Goal: Task Accomplishment & Management: Use online tool/utility

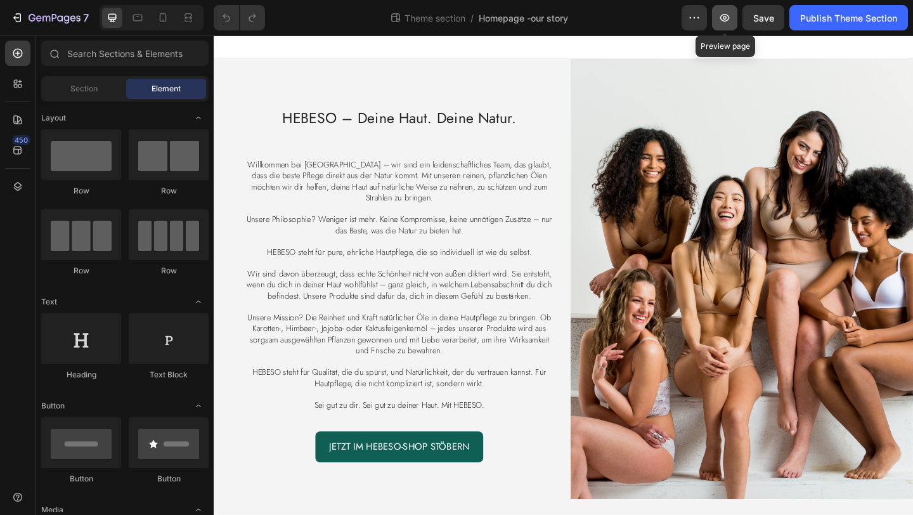
click at [718, 13] on icon "button" at bounding box center [724, 17] width 13 height 13
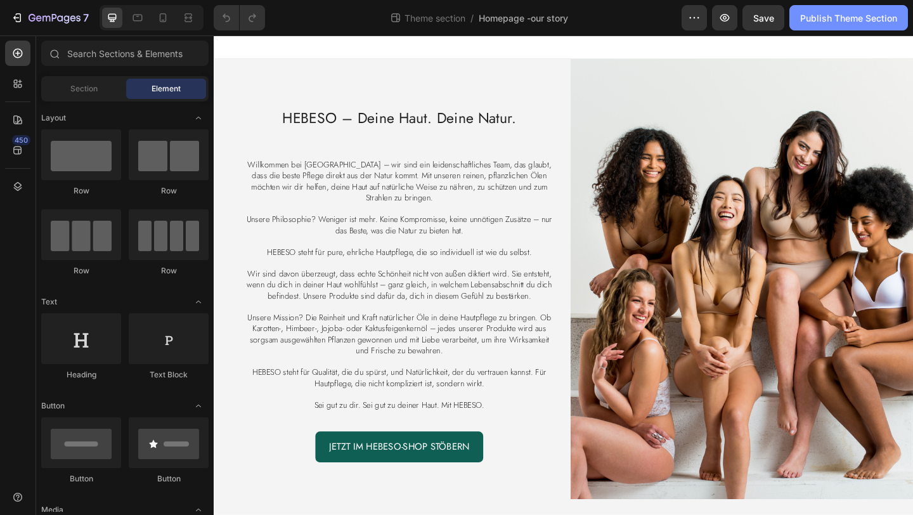
click at [853, 17] on div "Publish Theme Section" at bounding box center [848, 17] width 97 height 13
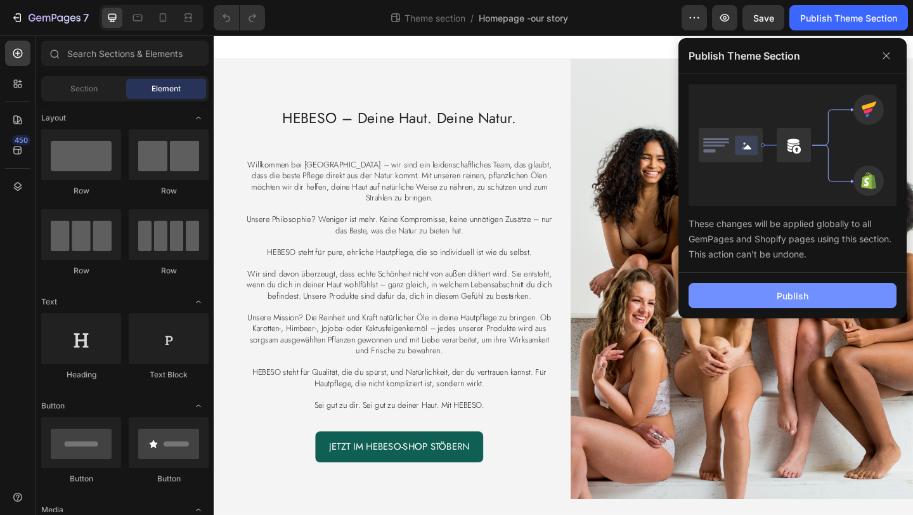
click at [755, 302] on button "Publish" at bounding box center [792, 295] width 208 height 25
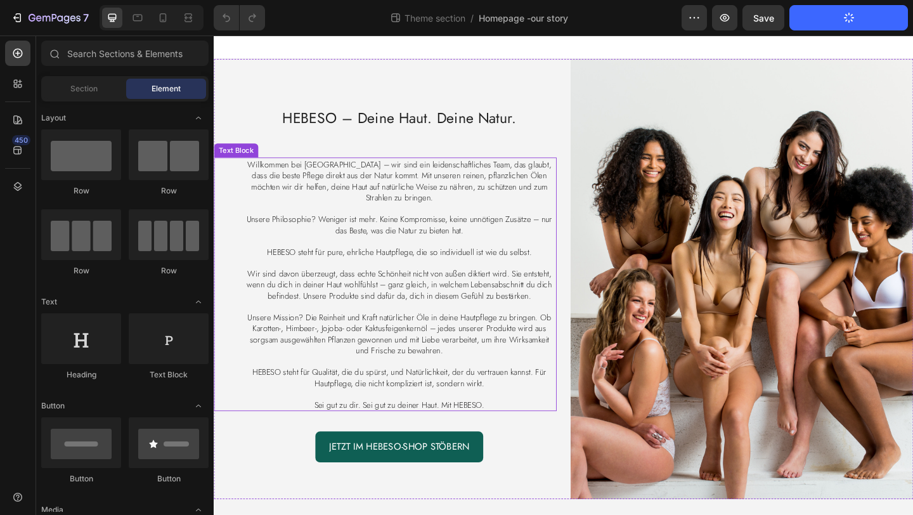
click at [383, 224] on p at bounding box center [415, 222] width 340 height 11
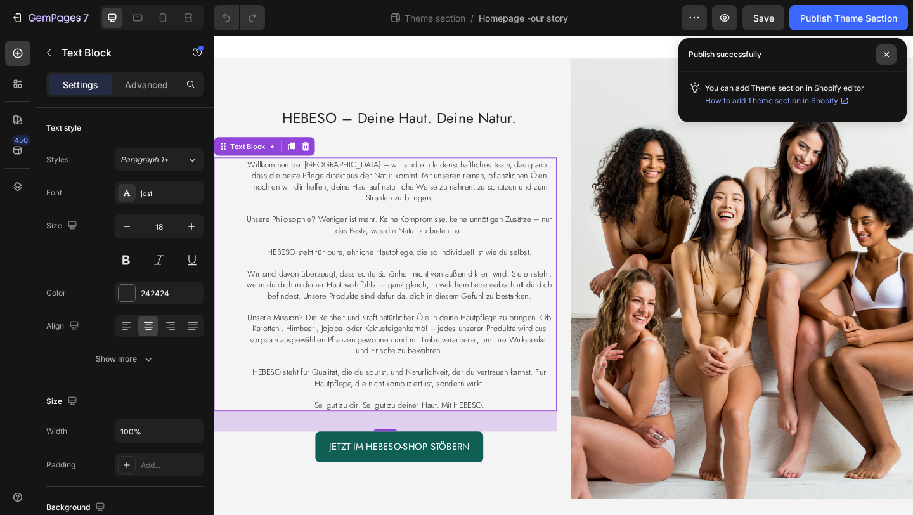
click at [883, 54] on icon at bounding box center [886, 54] width 6 height 6
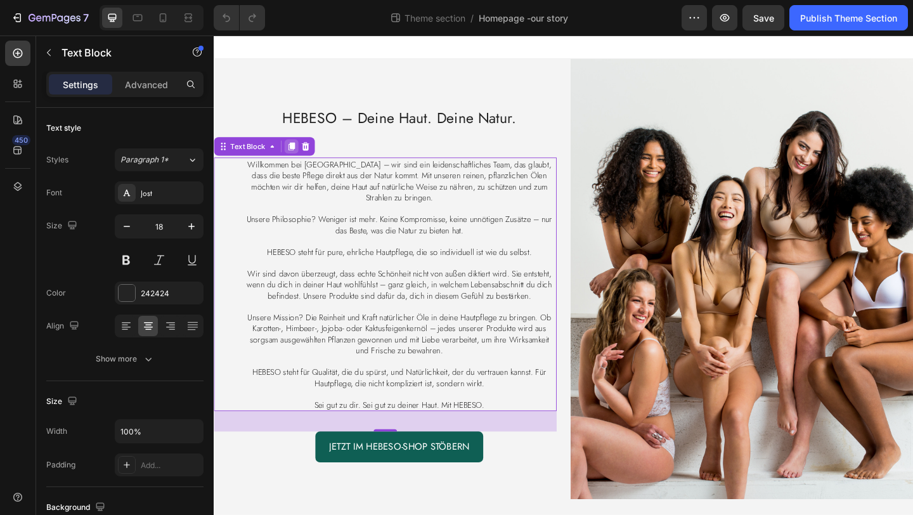
click at [295, 152] on icon at bounding box center [298, 156] width 7 height 9
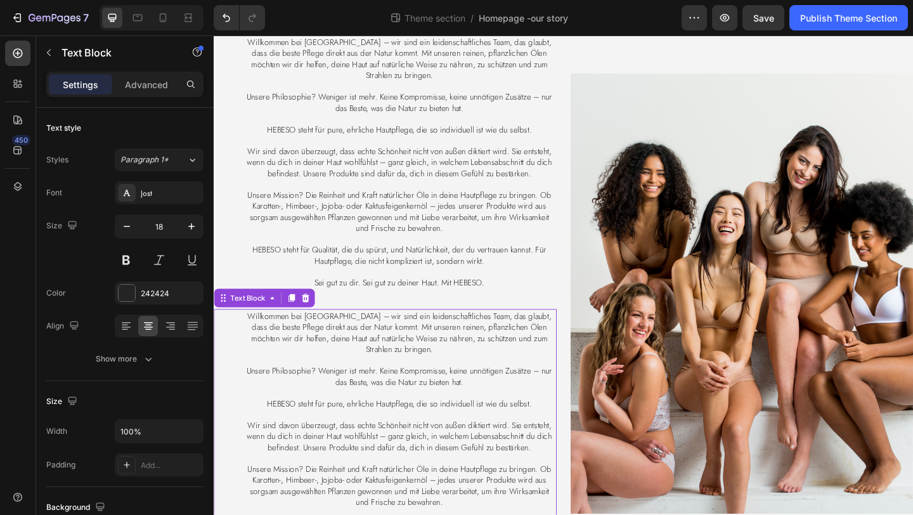
scroll to position [211, 0]
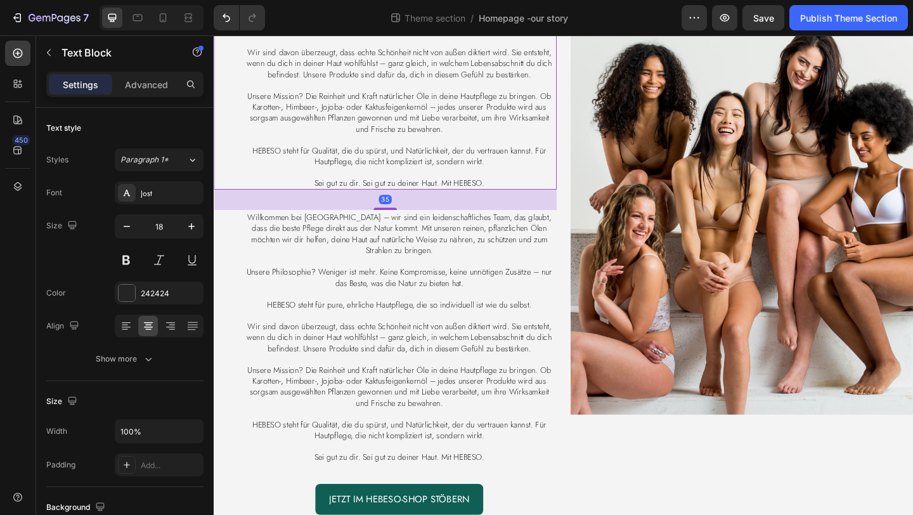
click at [349, 136] on p "Unsere Mission? Die Reinheit und Kraft natürlicher Öle in deine Hautpflege zu b…" at bounding box center [415, 118] width 340 height 48
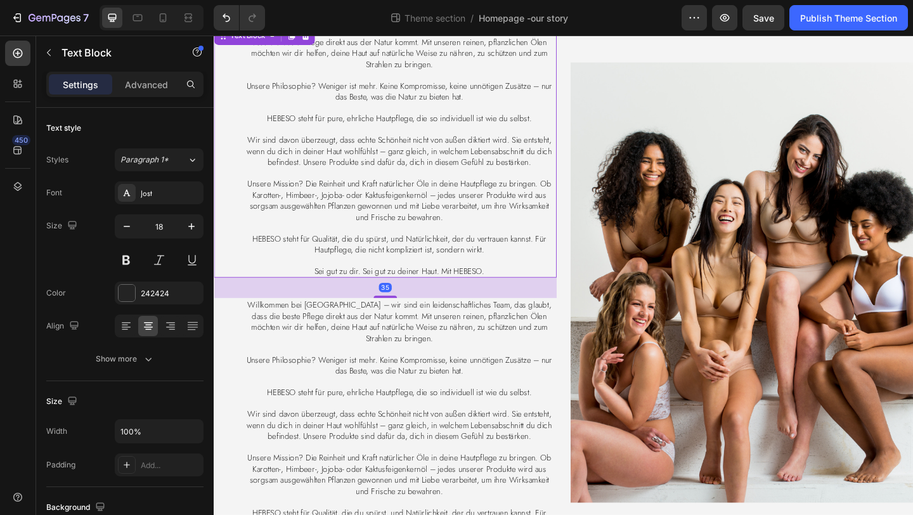
click at [370, 179] on span "Wir sind davon überzeugt, dass echte Schönheit nicht von außen diktiert wird. S…" at bounding box center [416, 161] width 332 height 37
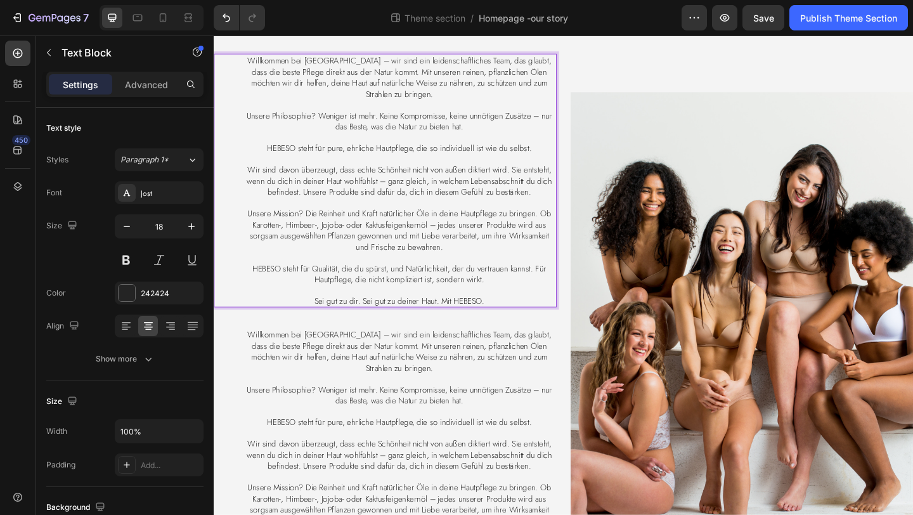
scroll to position [16, 0]
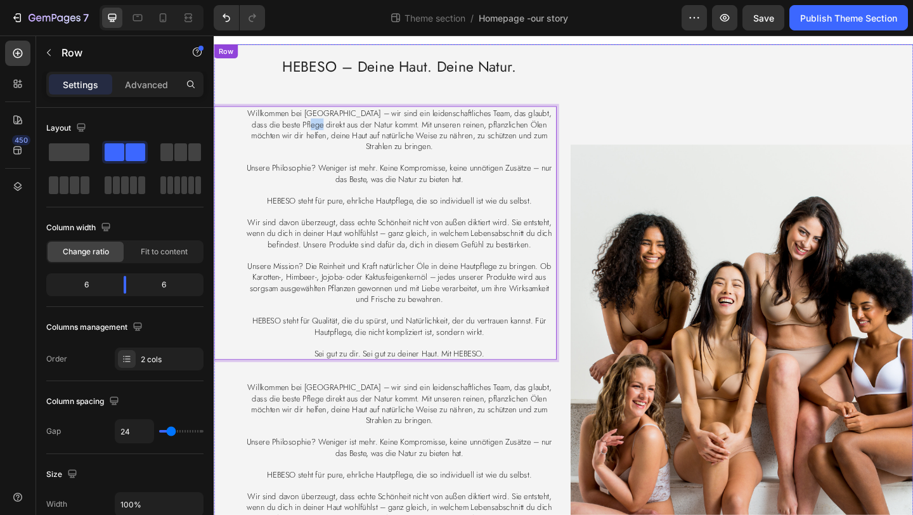
click at [658, 130] on div "Image" at bounding box center [788, 393] width 373 height 697
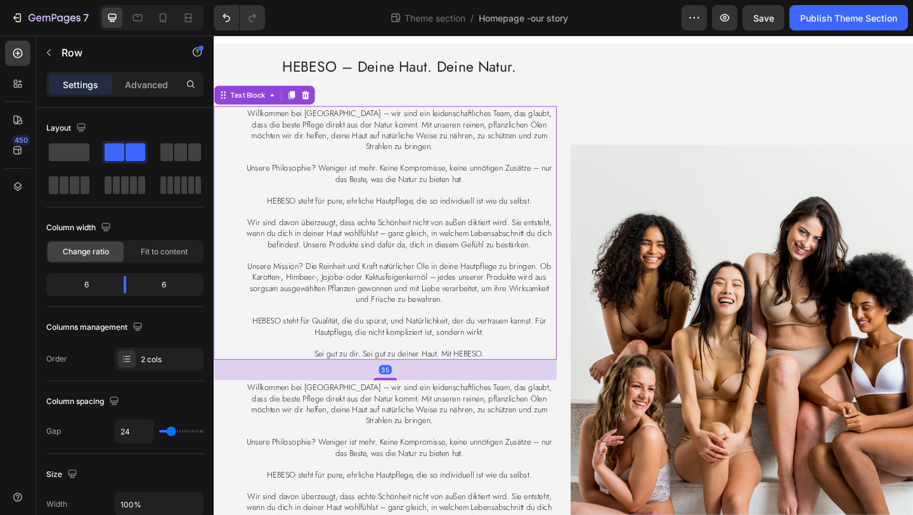
click at [371, 221] on span "HEBESO steht für pure, ehrliche Hautpflege, die so individuell ist wie du selbs…" at bounding box center [415, 215] width 288 height 13
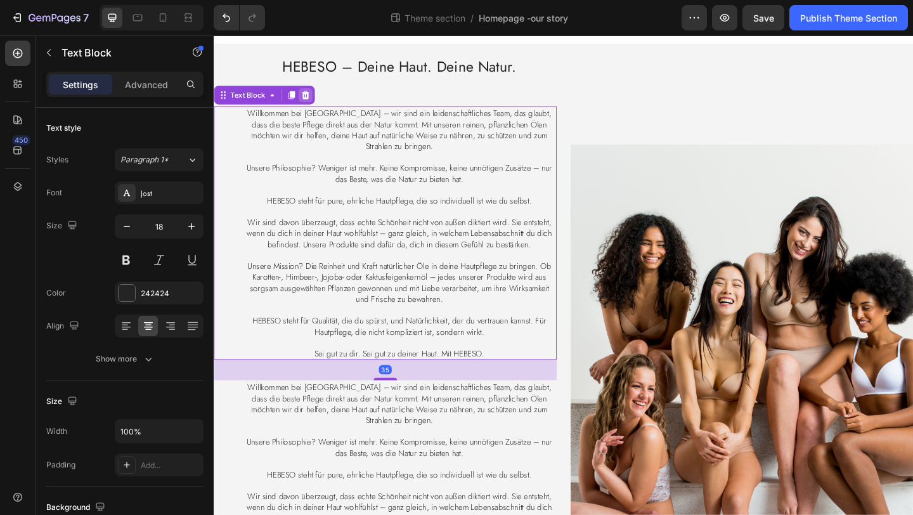
click at [316, 98] on icon at bounding box center [313, 100] width 10 height 10
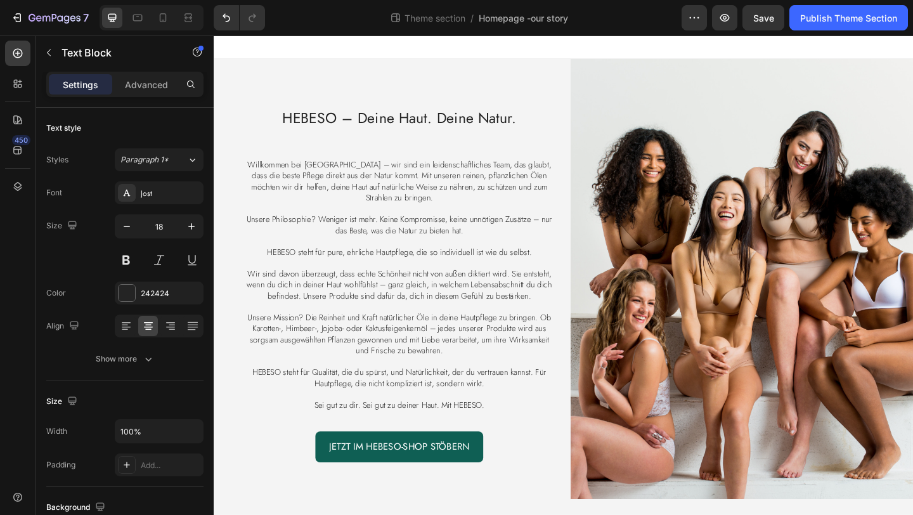
scroll to position [0, 0]
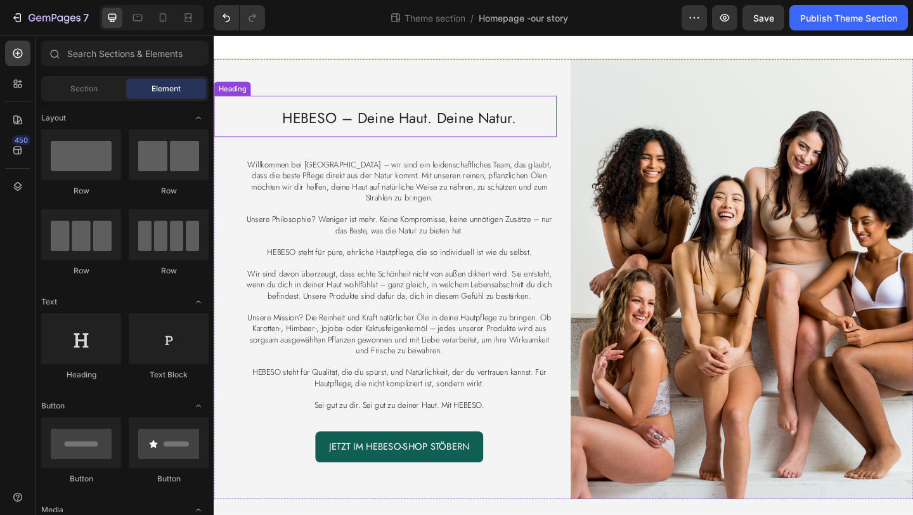
click at [375, 131] on span "HEBESO – Deine Haut. Deine Natur." at bounding box center [415, 124] width 255 height 23
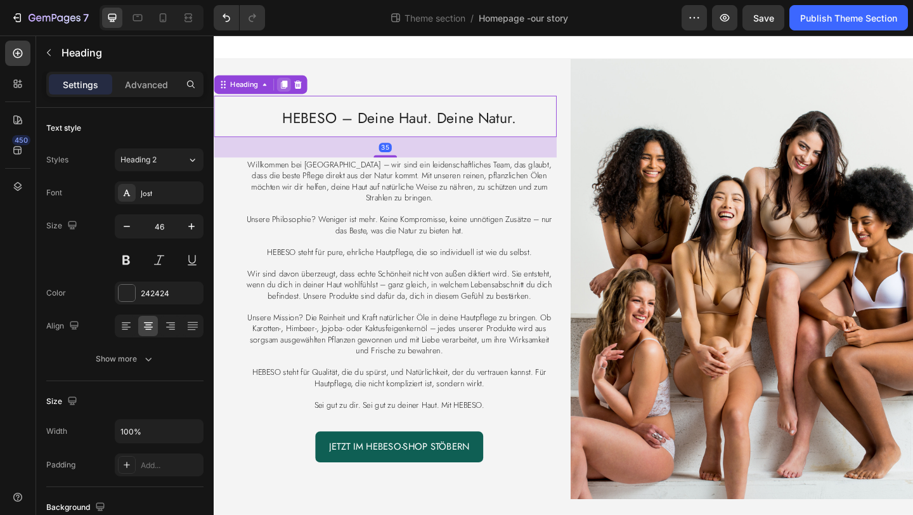
click at [290, 85] on icon at bounding box center [290, 89] width 7 height 9
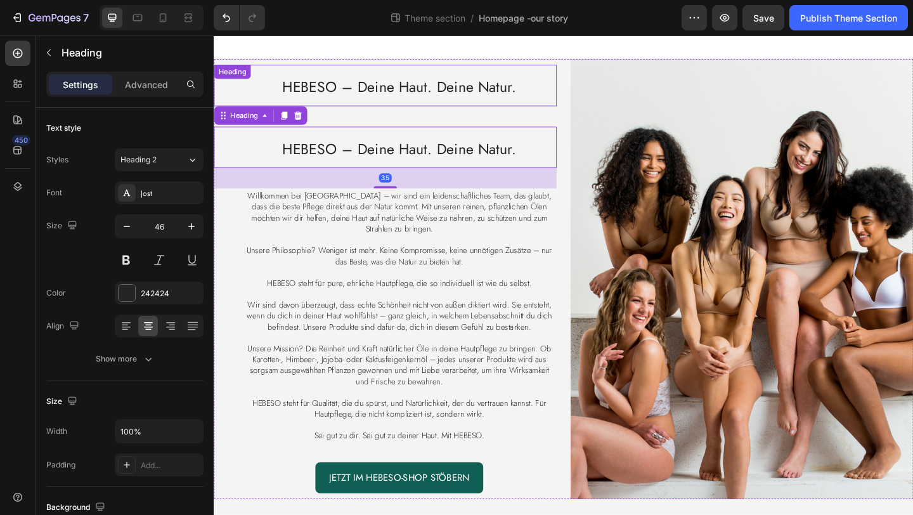
click at [384, 91] on span "HEBESO – Deine Haut. Deine Natur." at bounding box center [415, 91] width 255 height 23
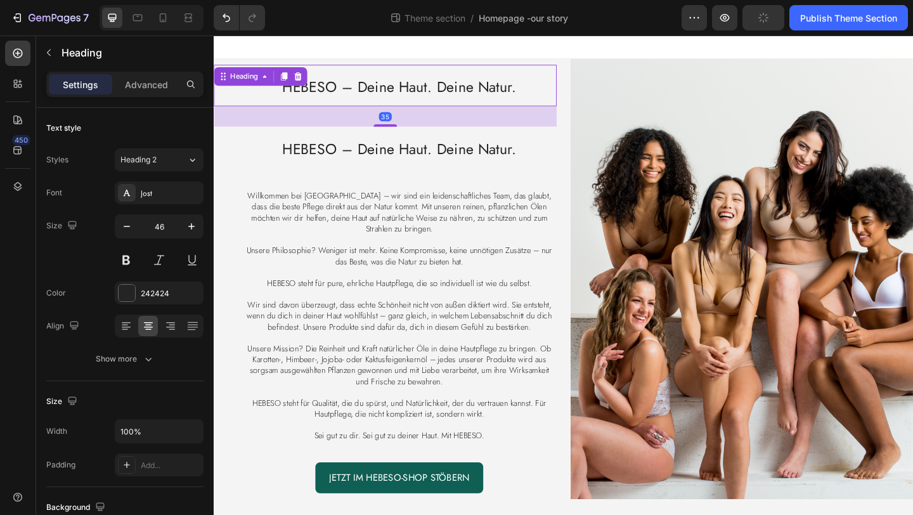
click at [302, 75] on icon at bounding box center [305, 79] width 8 height 9
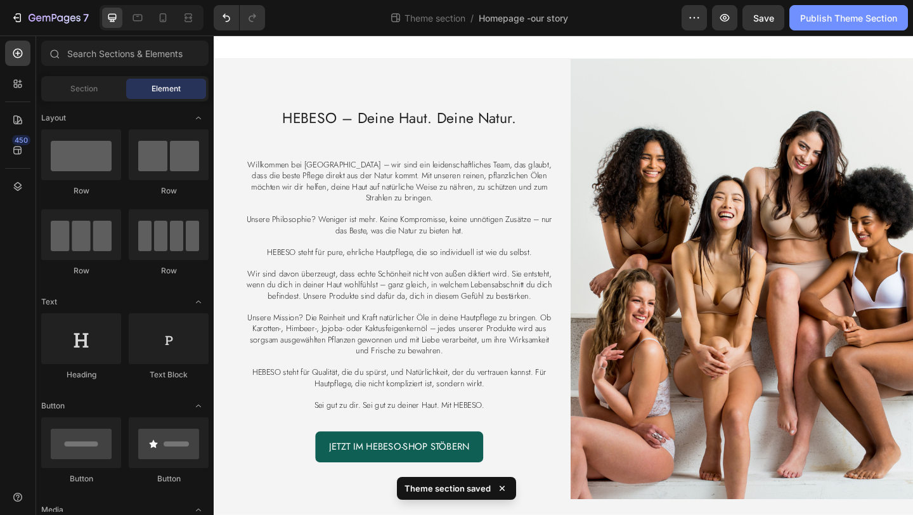
click at [820, 15] on div "Publish Theme Section" at bounding box center [848, 17] width 97 height 13
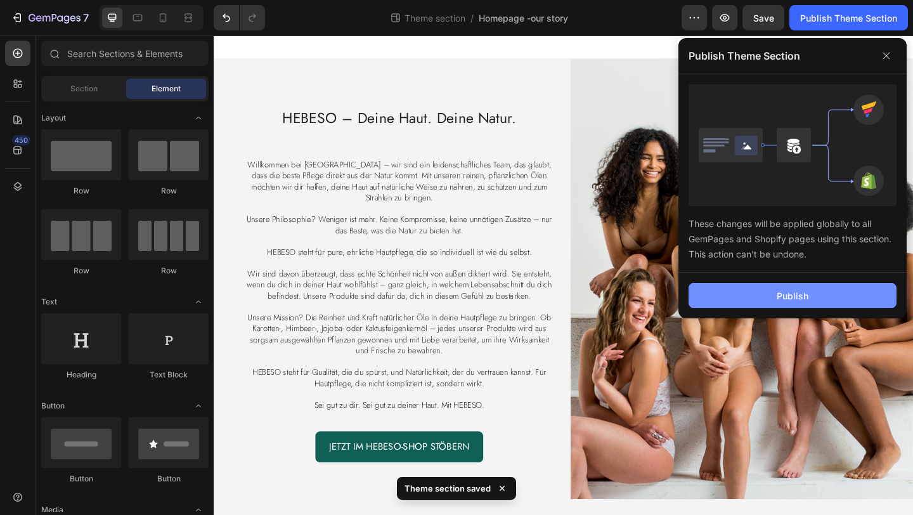
click at [749, 299] on button "Publish" at bounding box center [792, 295] width 208 height 25
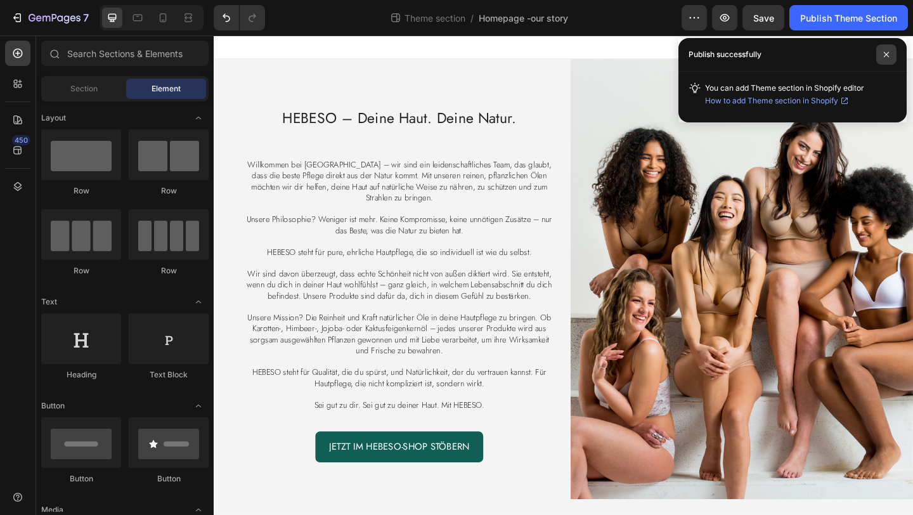
click at [891, 54] on span at bounding box center [886, 54] width 20 height 20
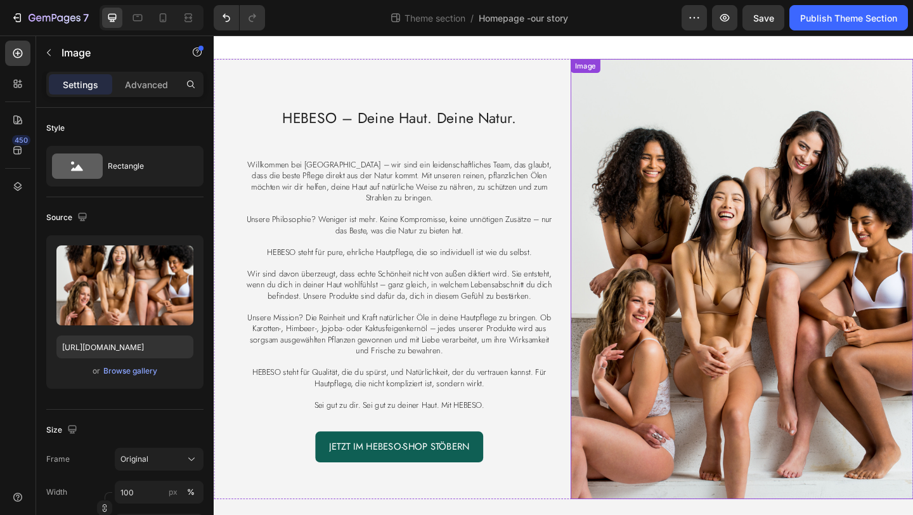
click at [784, 252] on img at bounding box center [788, 300] width 373 height 479
click at [670, 75] on icon at bounding box center [670, 73] width 7 height 9
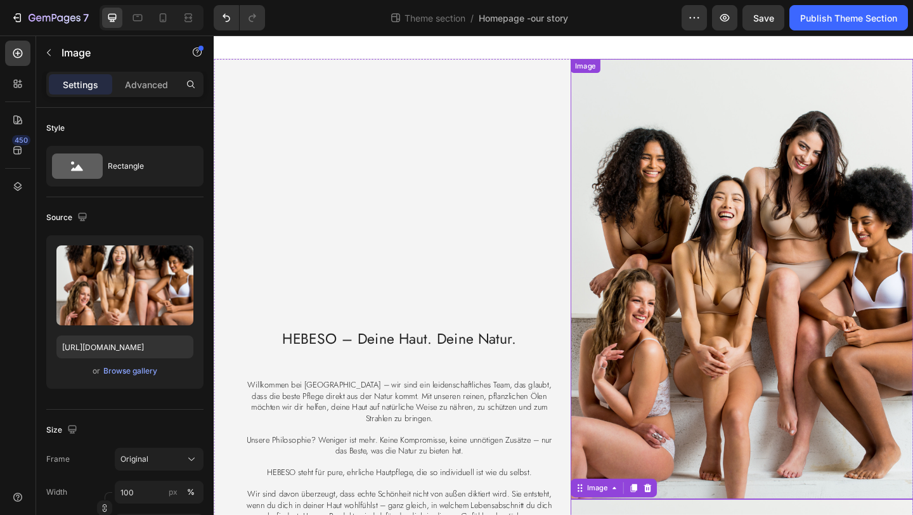
click at [714, 127] on img at bounding box center [788, 300] width 373 height 479
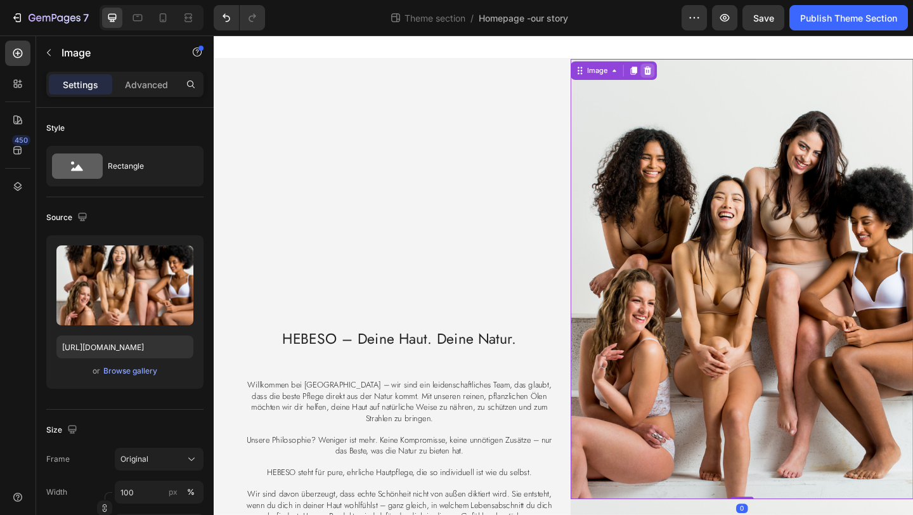
click at [682, 72] on icon at bounding box center [686, 73] width 8 height 9
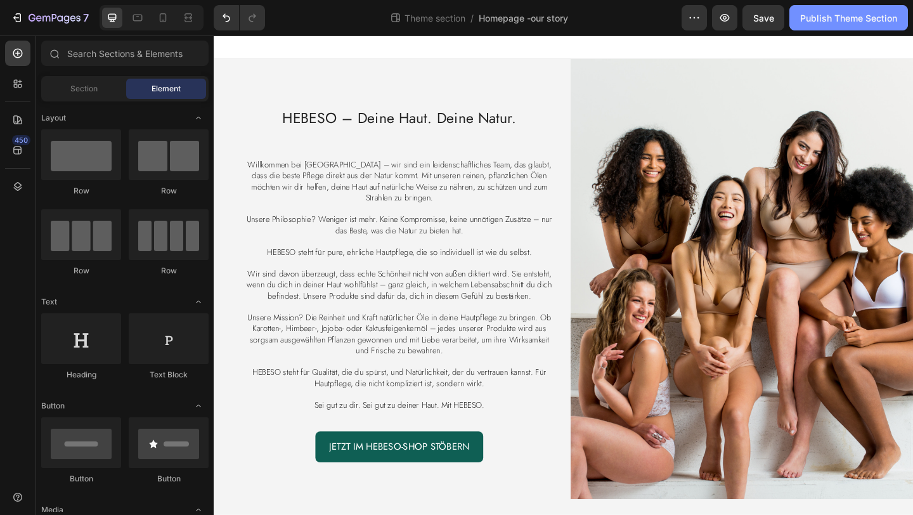
click at [832, 20] on div "Publish Theme Section" at bounding box center [848, 17] width 97 height 13
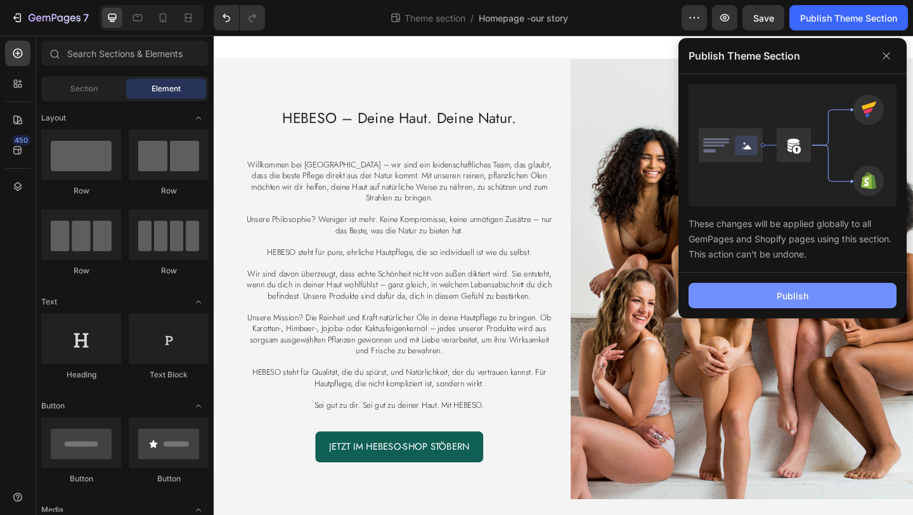
click at [753, 303] on button "Publish" at bounding box center [792, 295] width 208 height 25
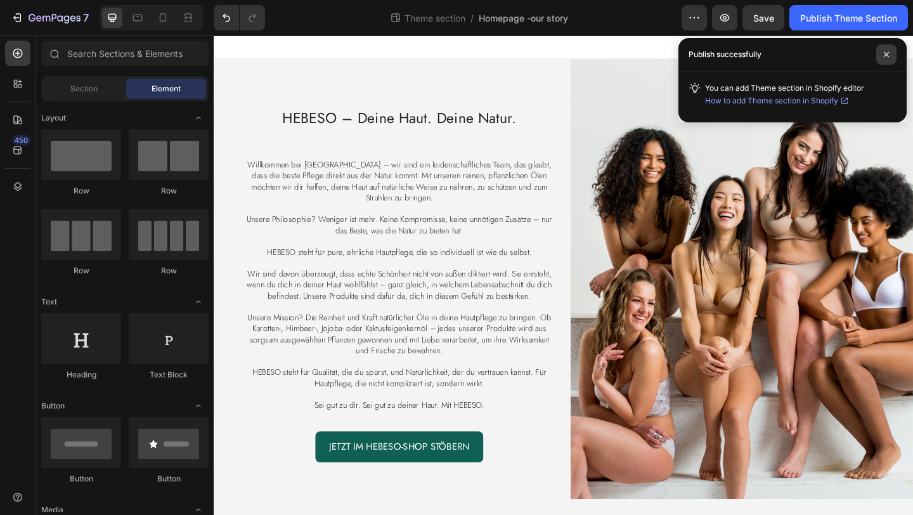
click at [882, 48] on span at bounding box center [886, 54] width 20 height 20
